Goal: Task Accomplishment & Management: Manage account settings

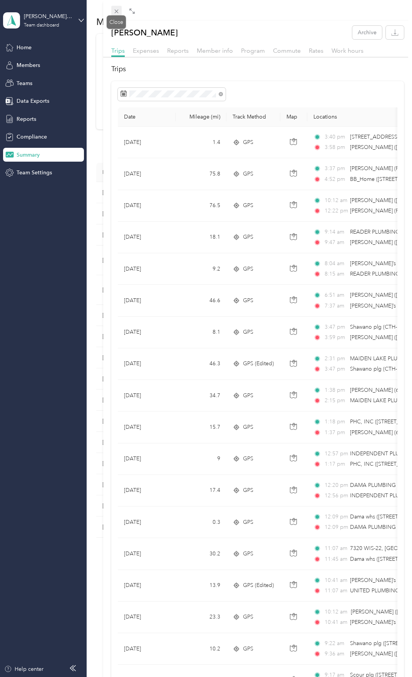
click at [121, 13] on span at bounding box center [116, 11] width 11 height 11
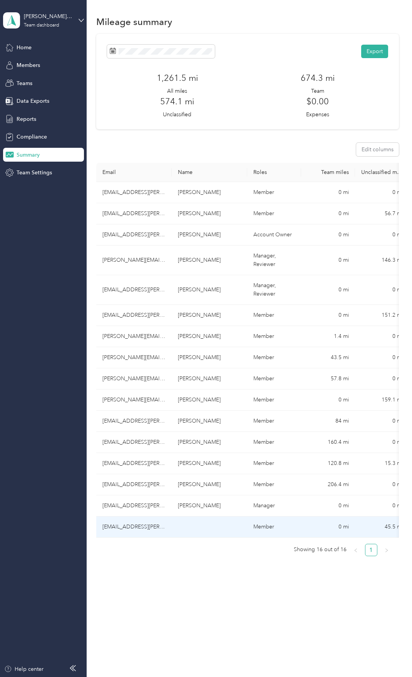
click at [164, 525] on td "[EMAIL_ADDRESS][PERSON_NAME][DOMAIN_NAME]" at bounding box center [133, 526] width 75 height 21
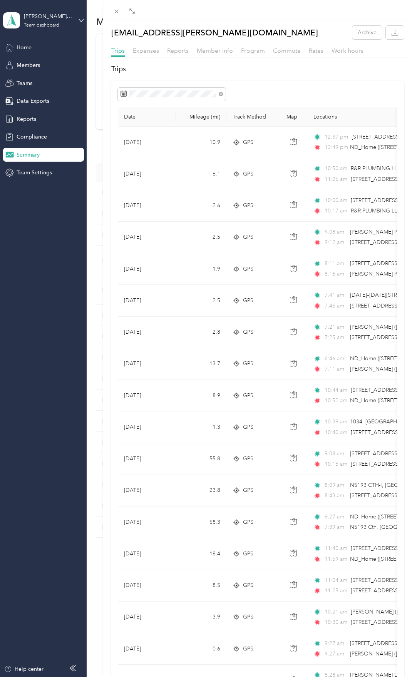
click at [31, 65] on div "[EMAIL_ADDRESS][PERSON_NAME][DOMAIN_NAME] Archive Trips Expenses Reports Member…" at bounding box center [206, 338] width 412 height 677
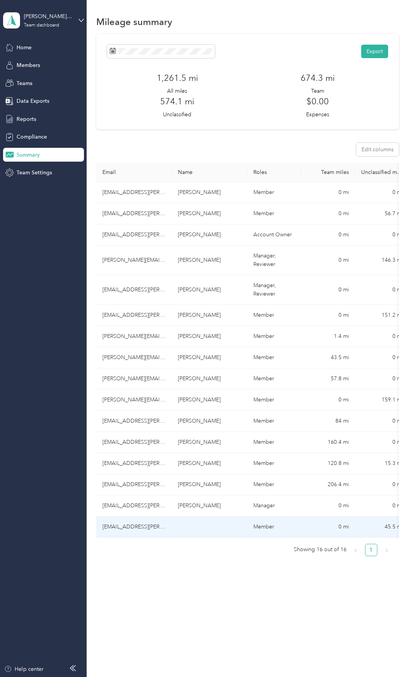
click at [139, 531] on td "[EMAIL_ADDRESS][PERSON_NAME][DOMAIN_NAME]" at bounding box center [133, 526] width 75 height 21
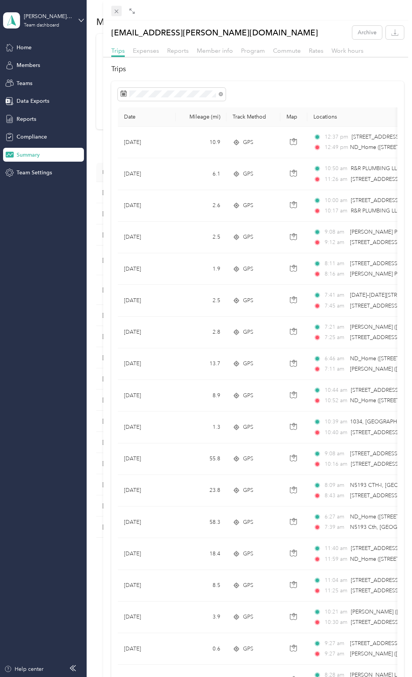
click at [120, 13] on span at bounding box center [116, 11] width 11 height 11
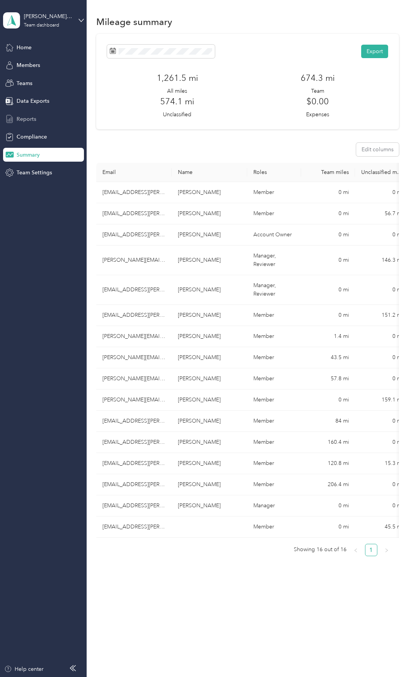
click at [18, 115] on span "Reports" at bounding box center [27, 119] width 20 height 8
